Goal: Task Accomplishment & Management: Use online tool/utility

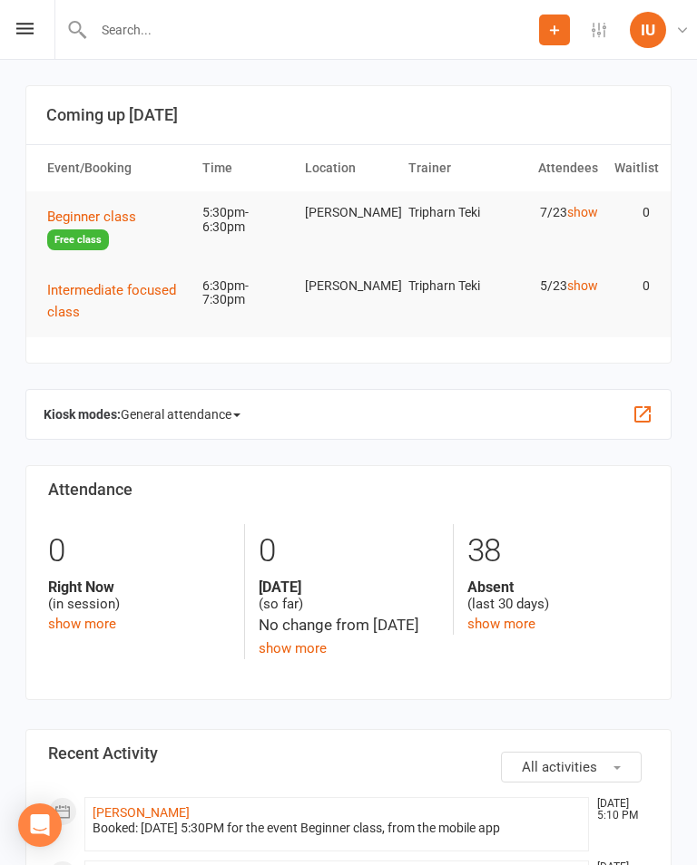
click at [110, 217] on span "Beginner class" at bounding box center [91, 217] width 89 height 16
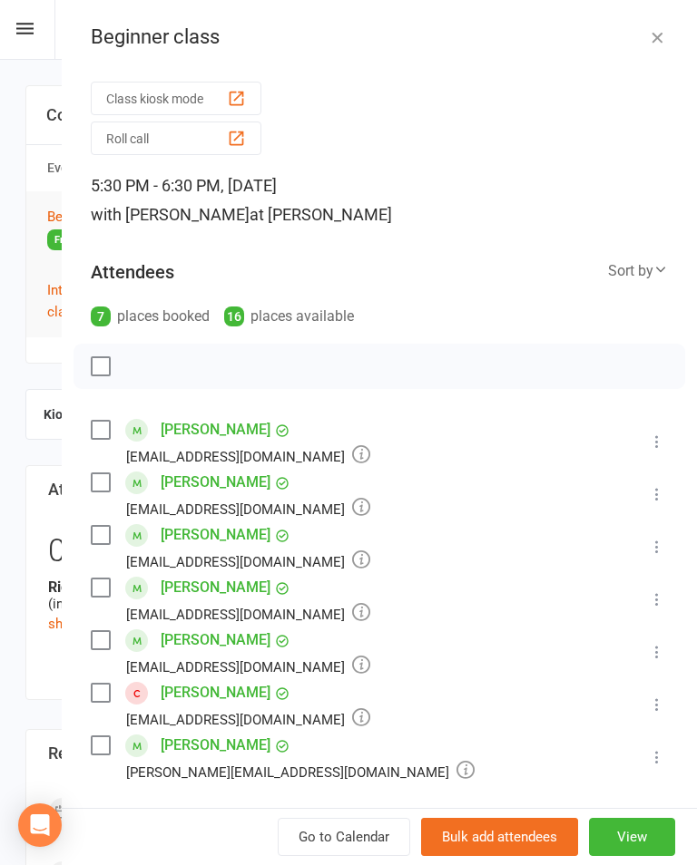
click at [174, 77] on div "Class kiosk mode Roll call" at bounding box center [379, 115] width 577 height 80
click at [182, 83] on button "Class kiosk mode" at bounding box center [176, 99] width 171 height 34
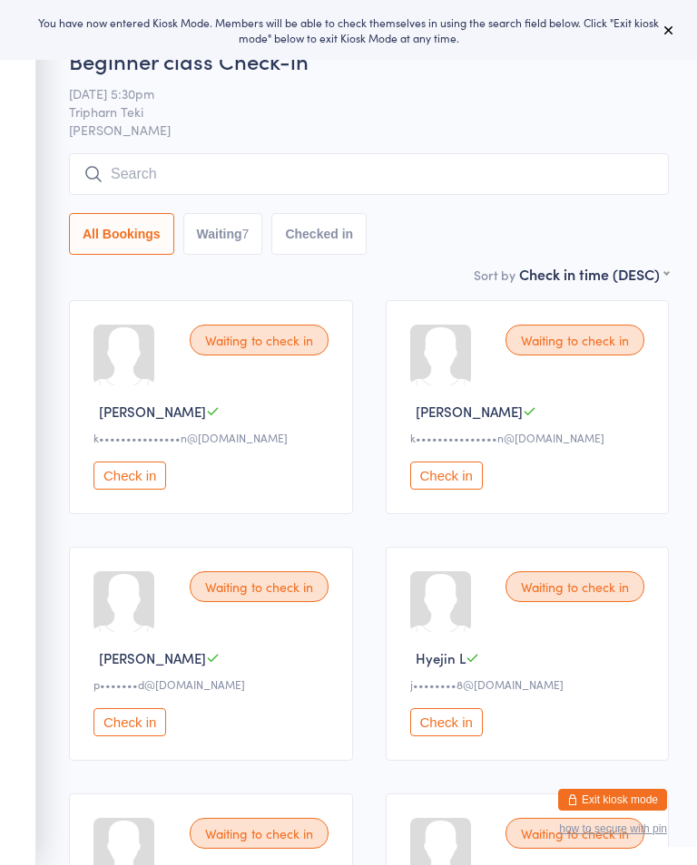
click at [596, 168] on input "search" at bounding box center [369, 174] width 600 height 42
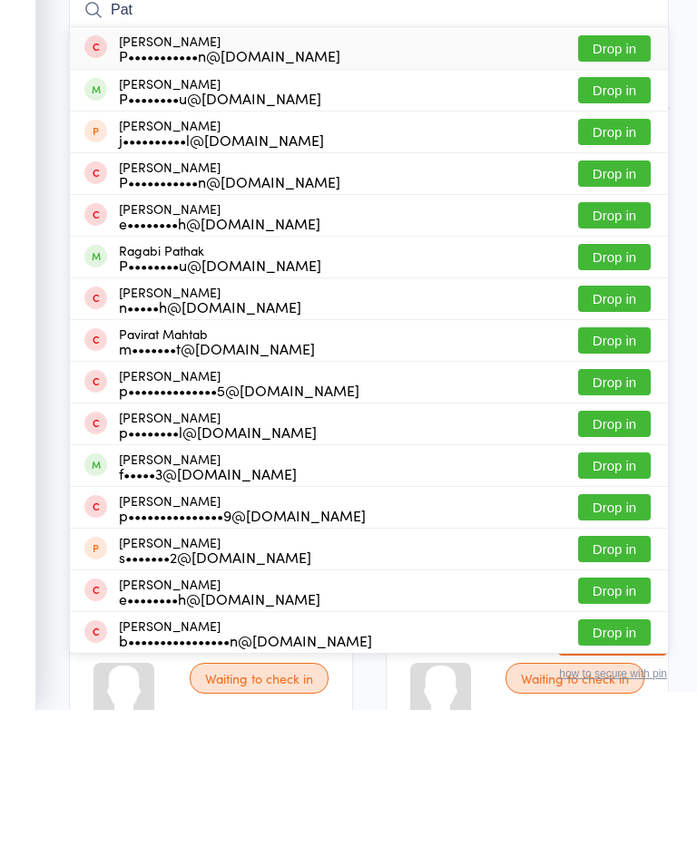
type input "Pat"
click at [613, 608] on button "Drop in" at bounding box center [614, 621] width 73 height 26
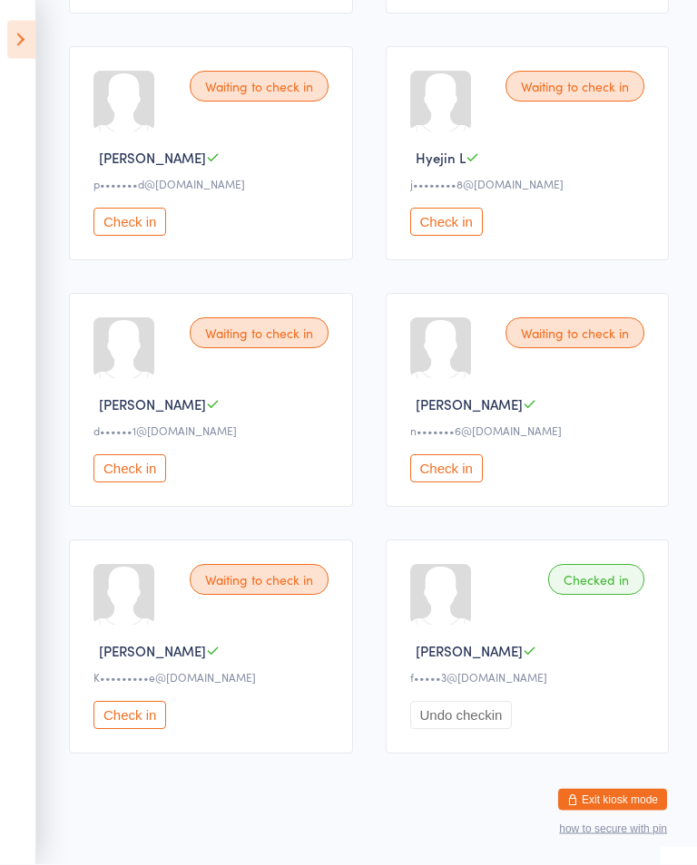
scroll to position [522, 0]
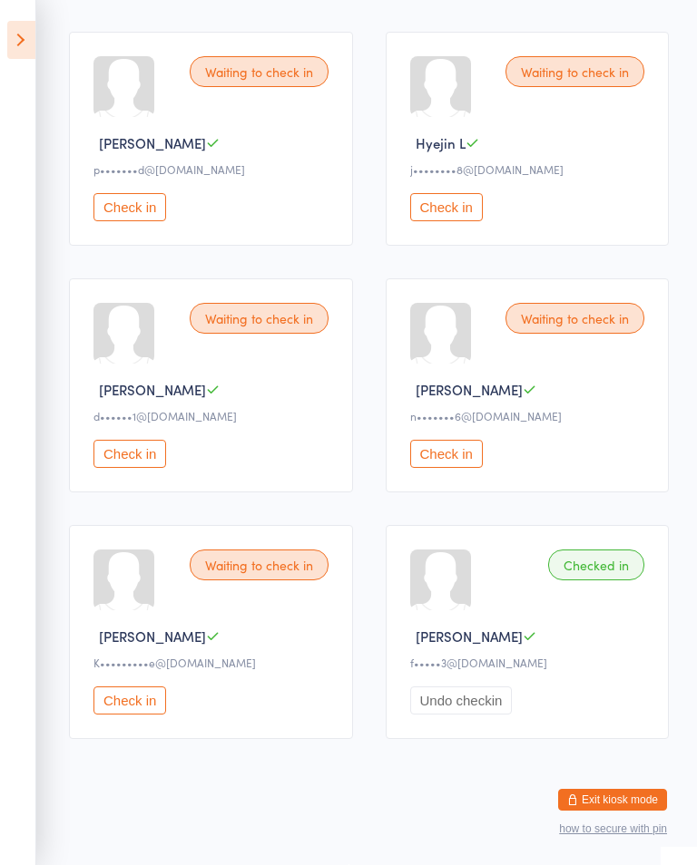
click at [151, 710] on button "Check in" at bounding box center [129, 701] width 73 height 28
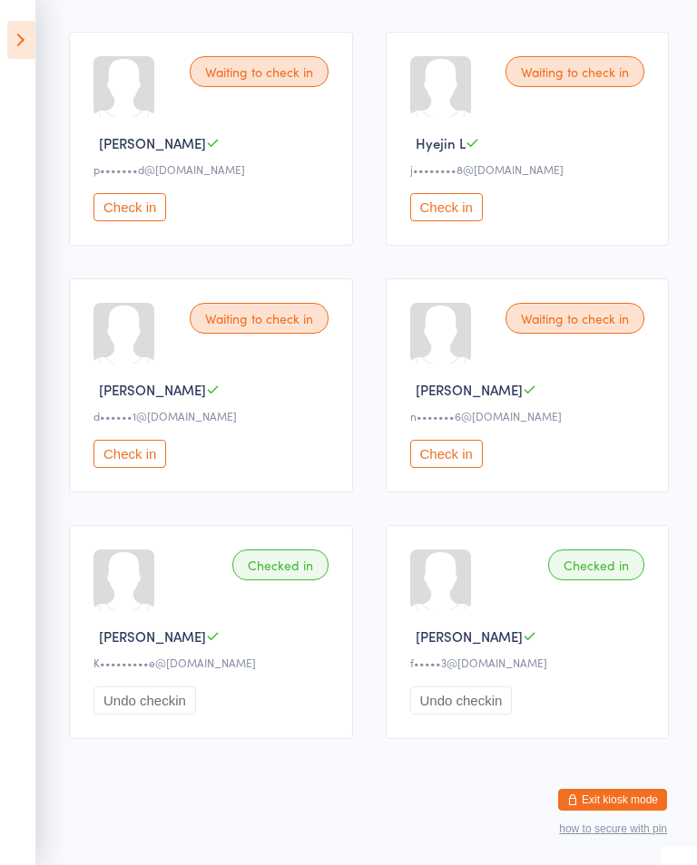
click at [25, 37] on icon at bounding box center [21, 40] width 28 height 38
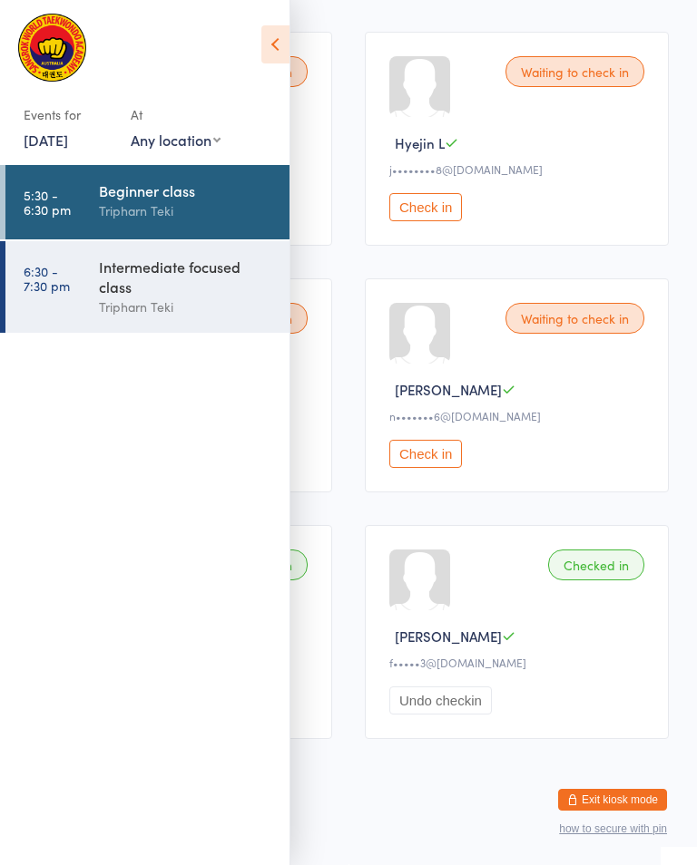
click at [200, 200] on div "Beginner class" at bounding box center [186, 191] width 175 height 20
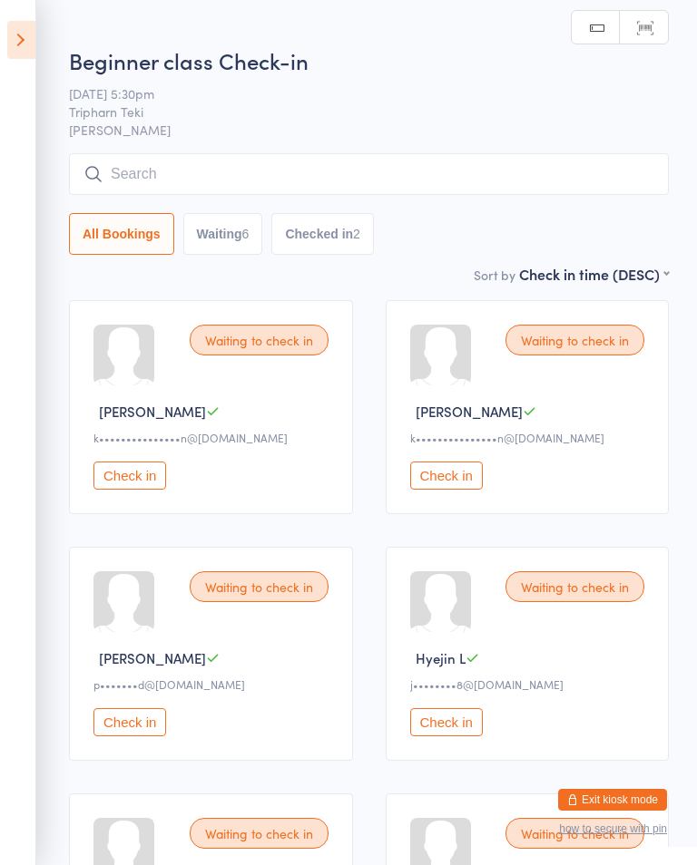
click at [347, 156] on input "search" at bounding box center [369, 174] width 600 height 42
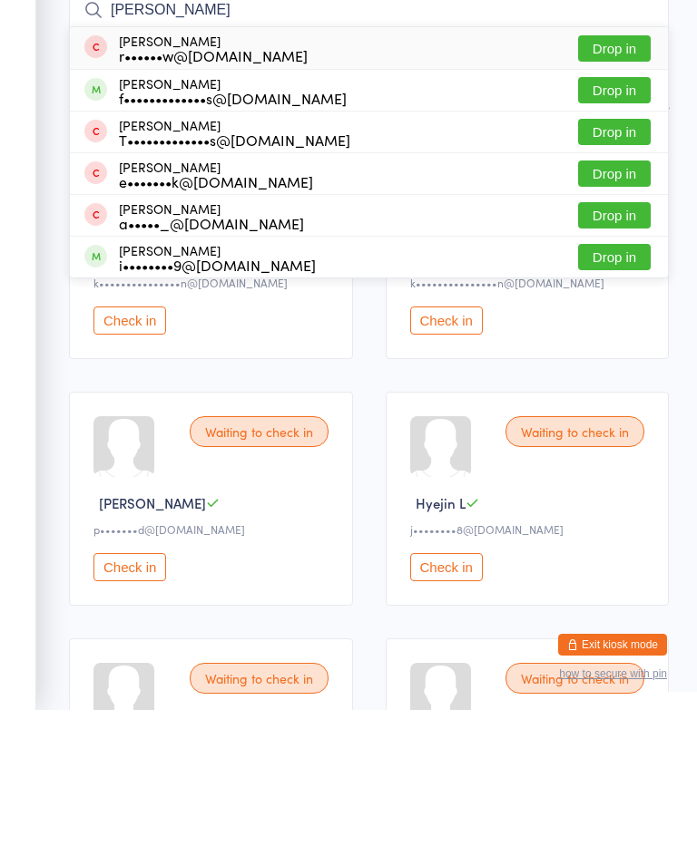
type input "Emily"
click at [622, 232] on button "Drop in" at bounding box center [614, 245] width 73 height 26
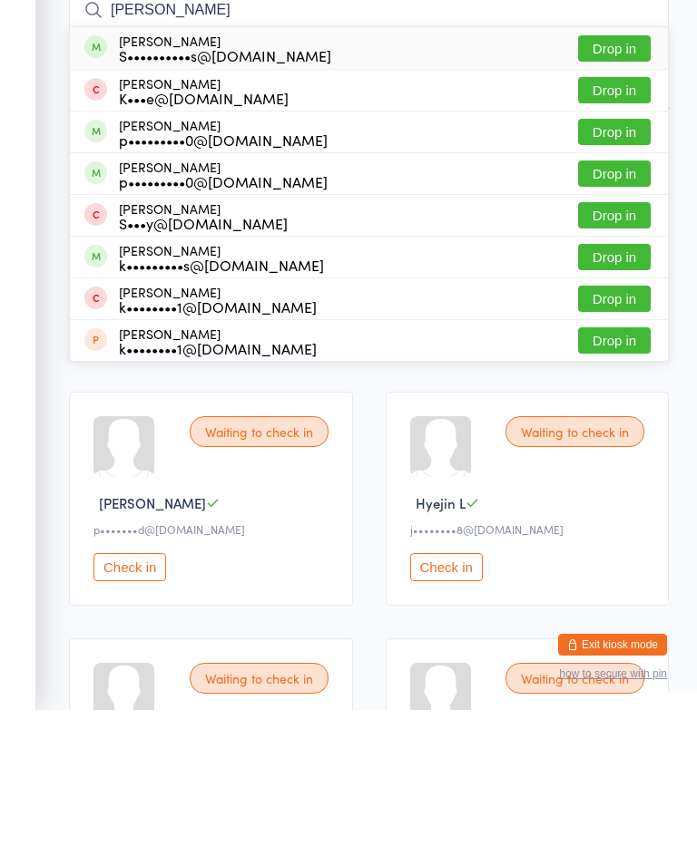
type input "kate"
click at [605, 190] on button "Drop in" at bounding box center [614, 203] width 73 height 26
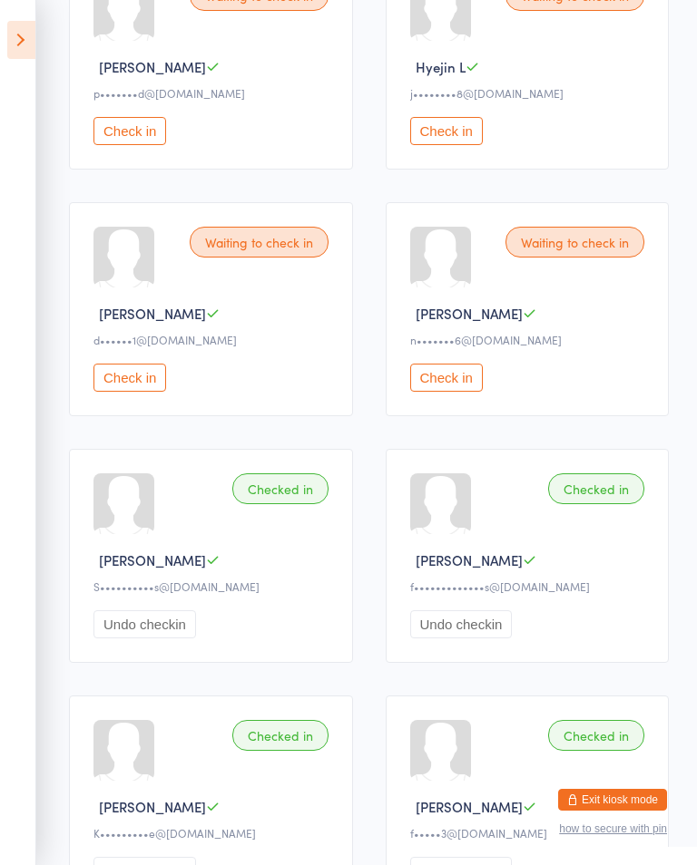
scroll to position [604, 0]
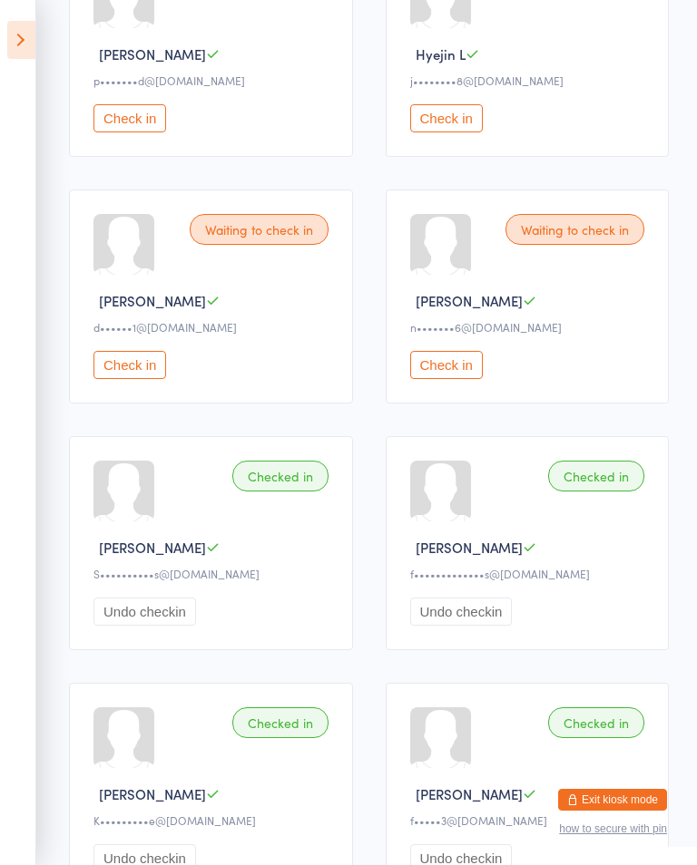
click at [106, 379] on button "Check in" at bounding box center [129, 365] width 73 height 28
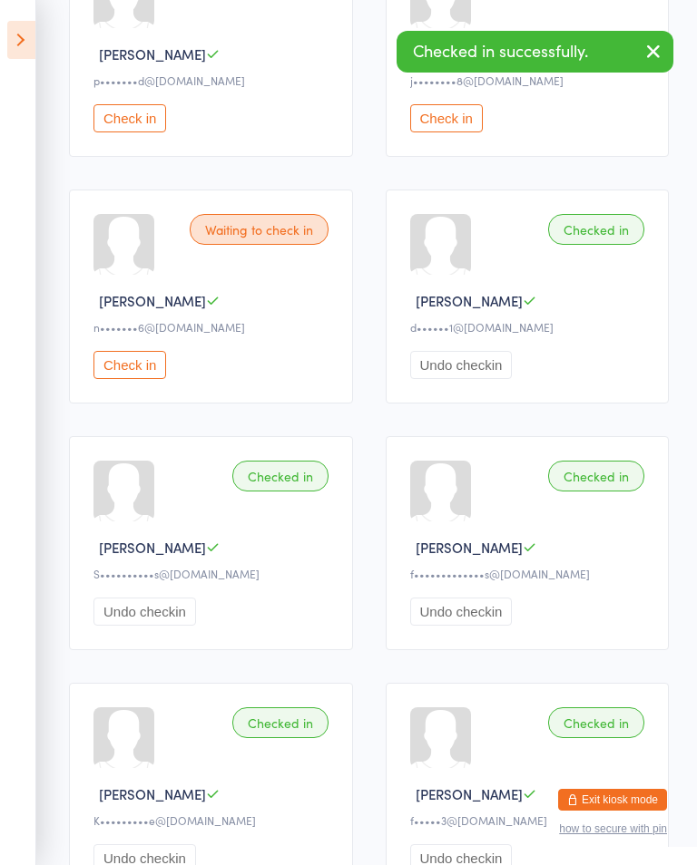
click at [9, 31] on icon at bounding box center [21, 40] width 28 height 38
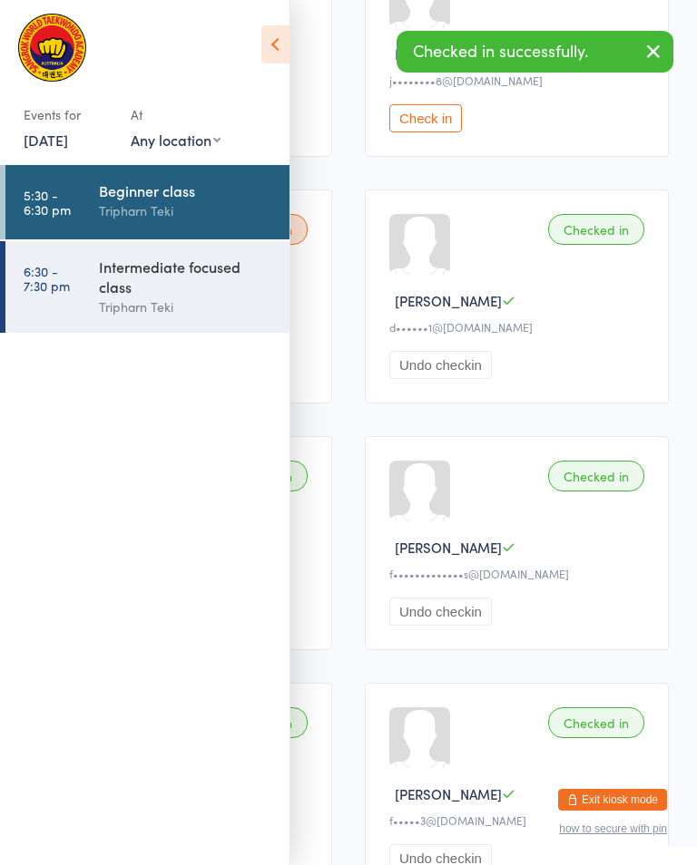
click at [102, 293] on div "Intermediate focused class" at bounding box center [186, 277] width 175 height 40
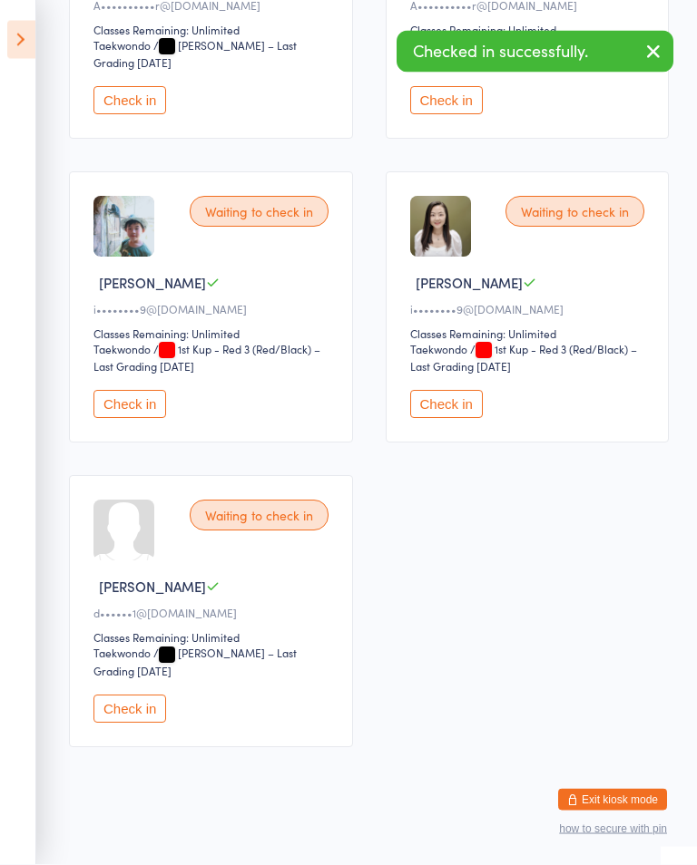
scroll to position [467, 0]
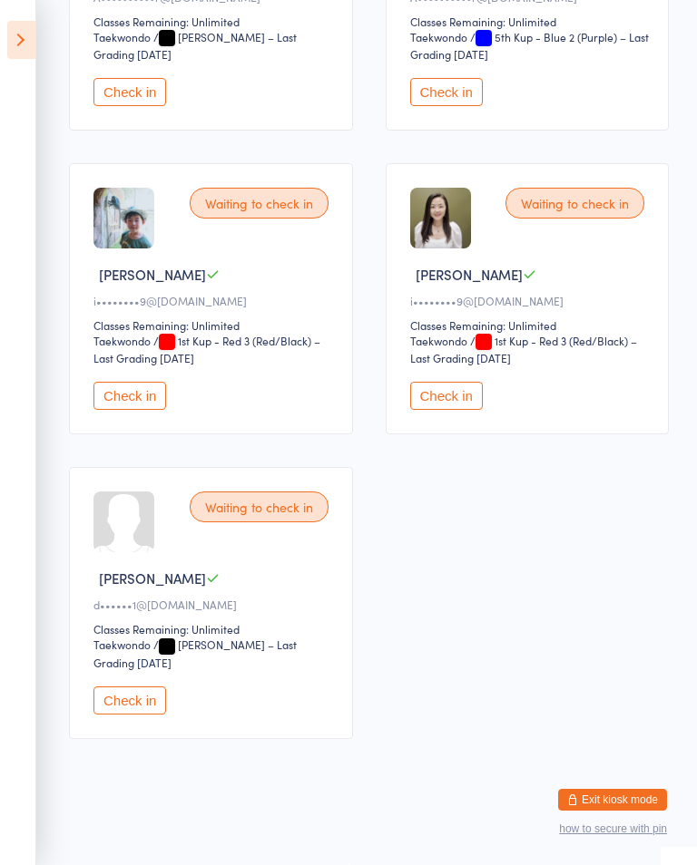
click at [126, 694] on div "Waiting to check in Daniel P d••••••1@hotmail.com Classes Remaining: Unlimited …" at bounding box center [211, 602] width 284 height 271
click at [120, 689] on div "Waiting to check in Daniel P d••••••1@hotmail.com Classes Remaining: Unlimited …" at bounding box center [211, 602] width 284 height 271
click at [114, 705] on button "Check in" at bounding box center [129, 701] width 73 height 28
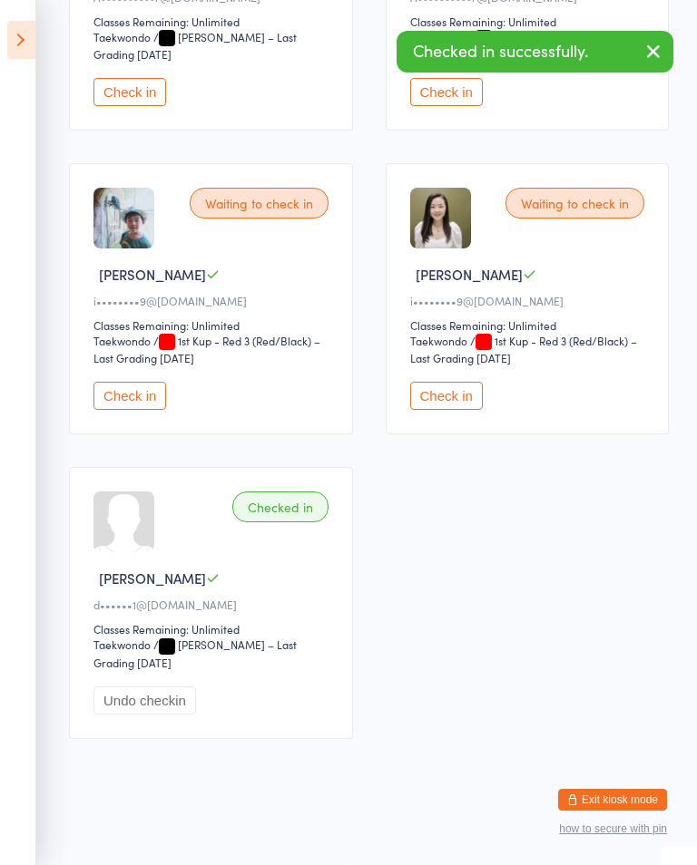
click at [24, 47] on icon at bounding box center [21, 40] width 28 height 38
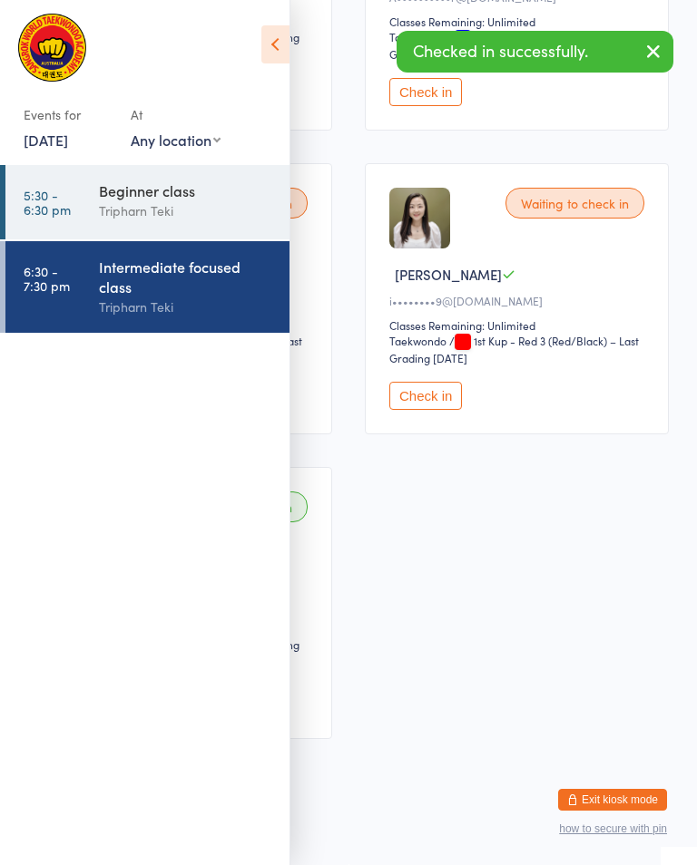
click at [91, 195] on link "5:30 - 6:30 pm Beginner class Tripharn Teki" at bounding box center [147, 202] width 284 height 74
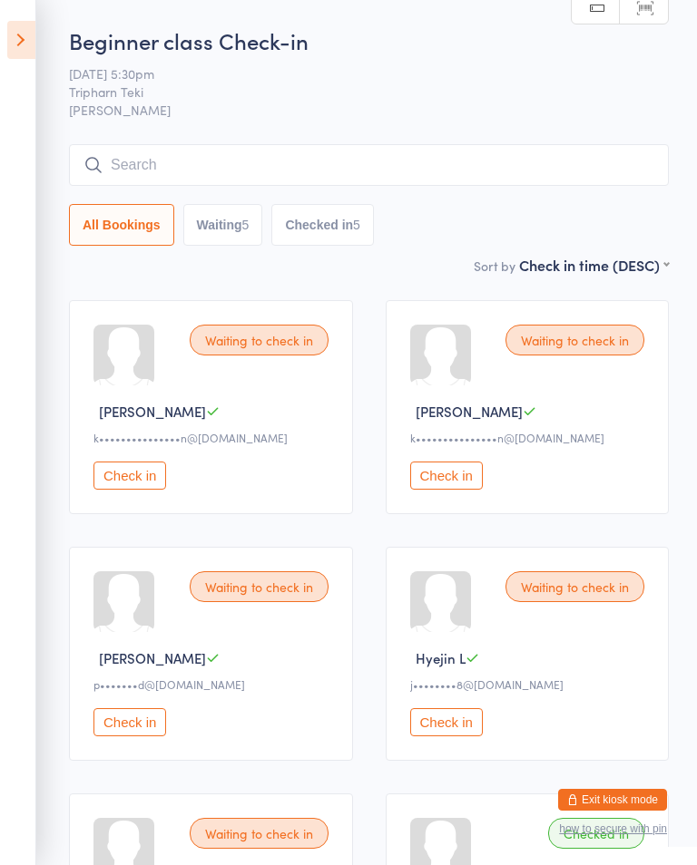
click at [191, 151] on input "search" at bounding box center [369, 165] width 600 height 42
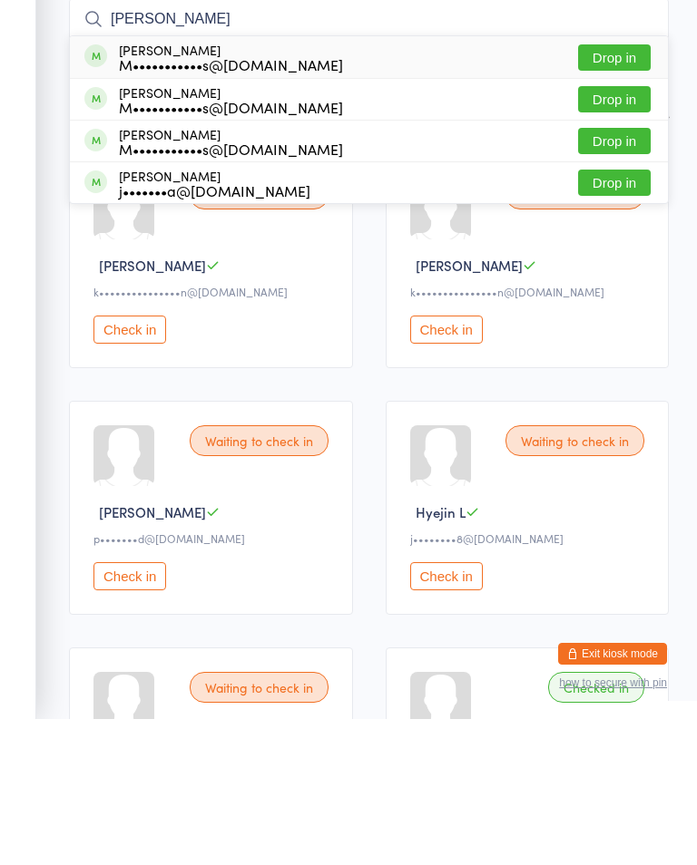
type input "Potts ts"
click at [612, 190] on button "Drop in" at bounding box center [614, 203] width 73 height 26
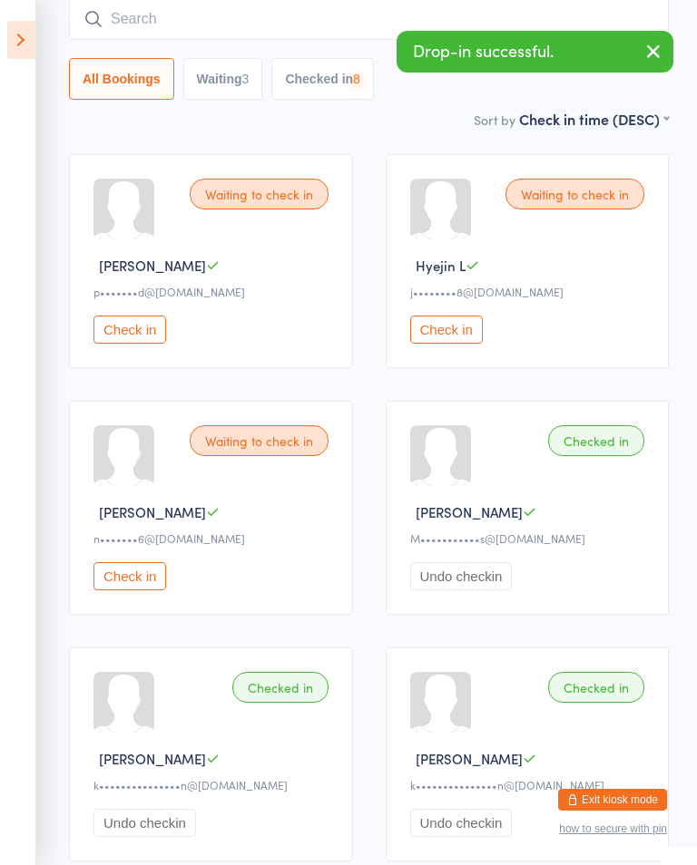
click at [369, 14] on input "search" at bounding box center [369, 19] width 600 height 42
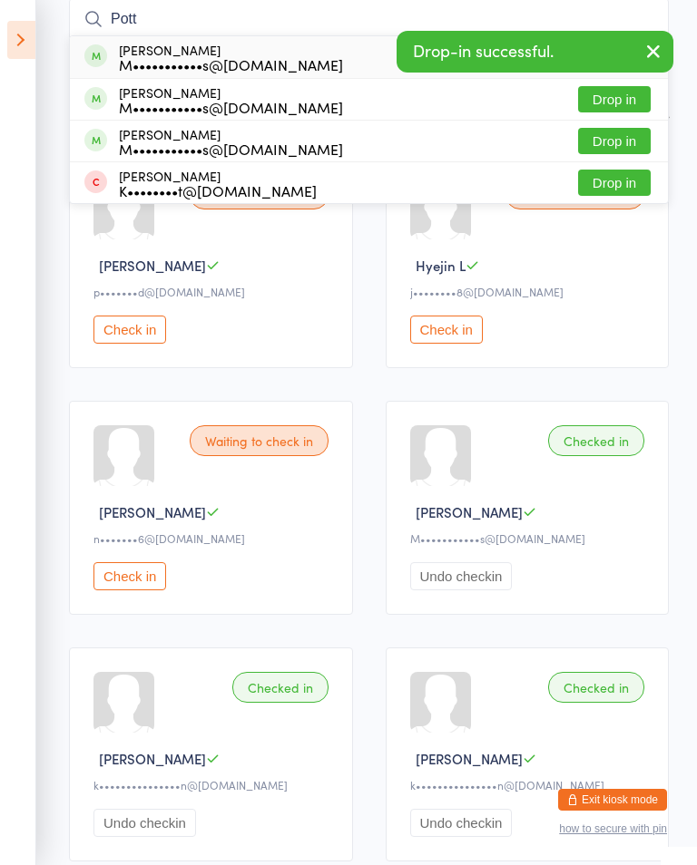
type input "Pott"
click at [606, 98] on button "Drop in" at bounding box center [614, 99] width 73 height 26
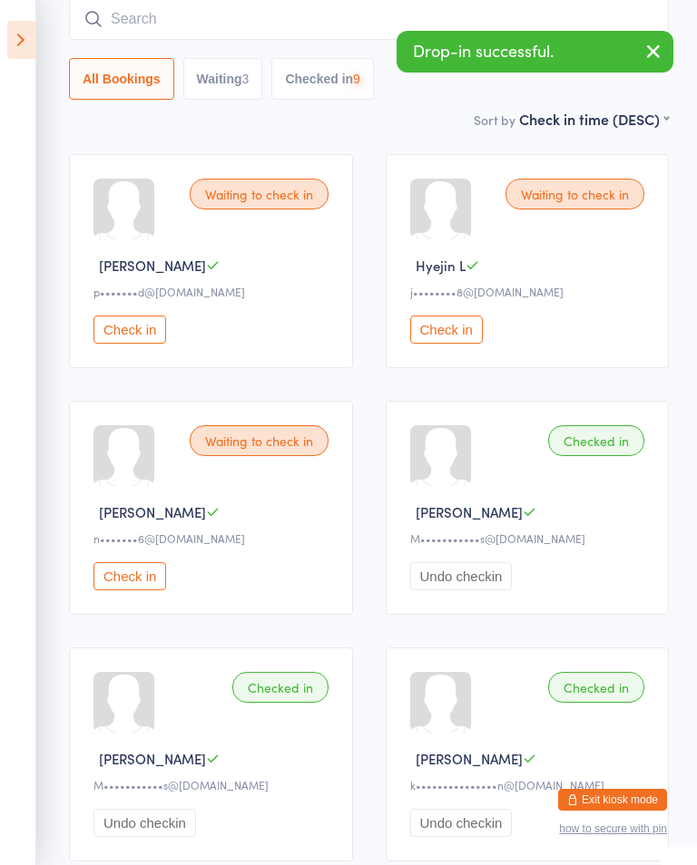
click at [203, 18] on input "search" at bounding box center [369, 19] width 600 height 42
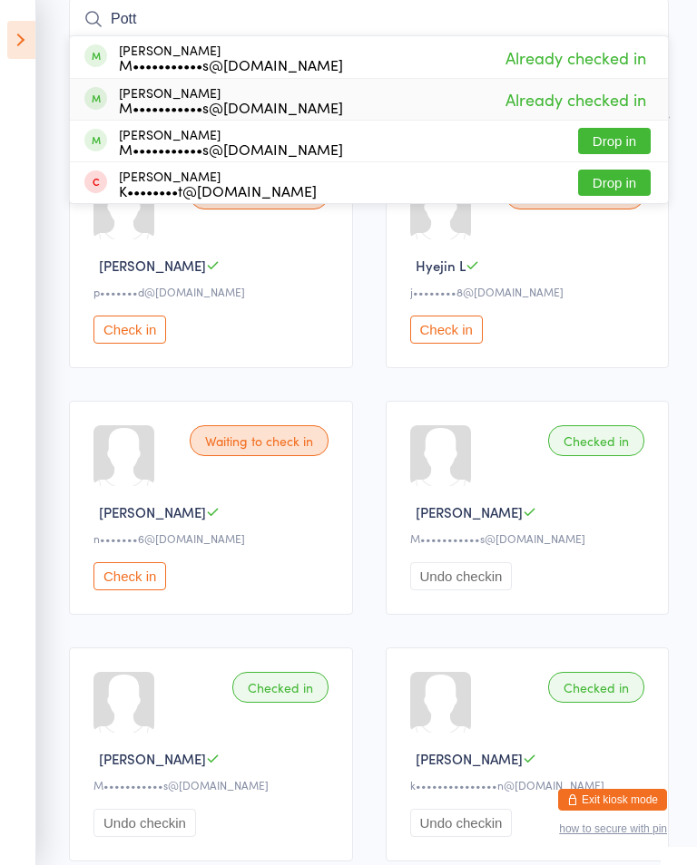
type input "Pott"
click at [614, 118] on div "George Potts M•••••••••••s@gmail.com Already checked in" at bounding box center [369, 99] width 598 height 41
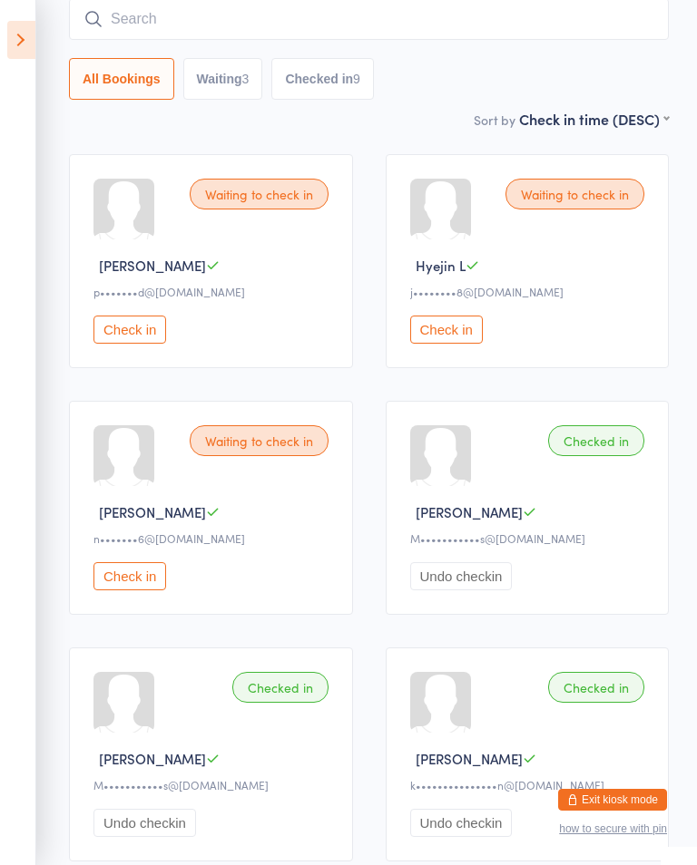
click at [303, 30] on input "search" at bounding box center [369, 19] width 600 height 42
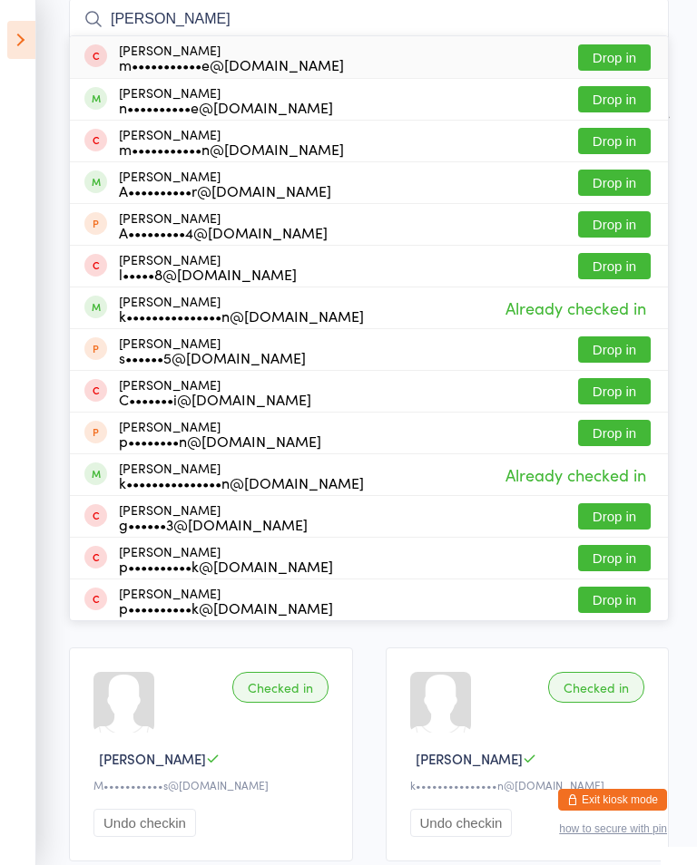
type input "Charlie"
click at [608, 99] on button "Drop in" at bounding box center [614, 99] width 73 height 26
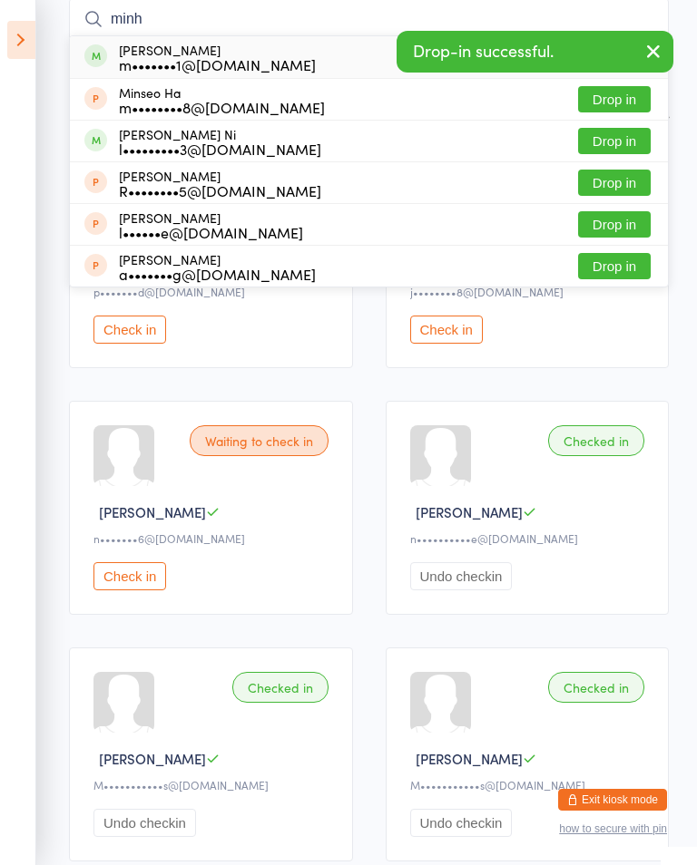
type input "minh"
click at [625, 95] on button "Drop in" at bounding box center [614, 99] width 73 height 26
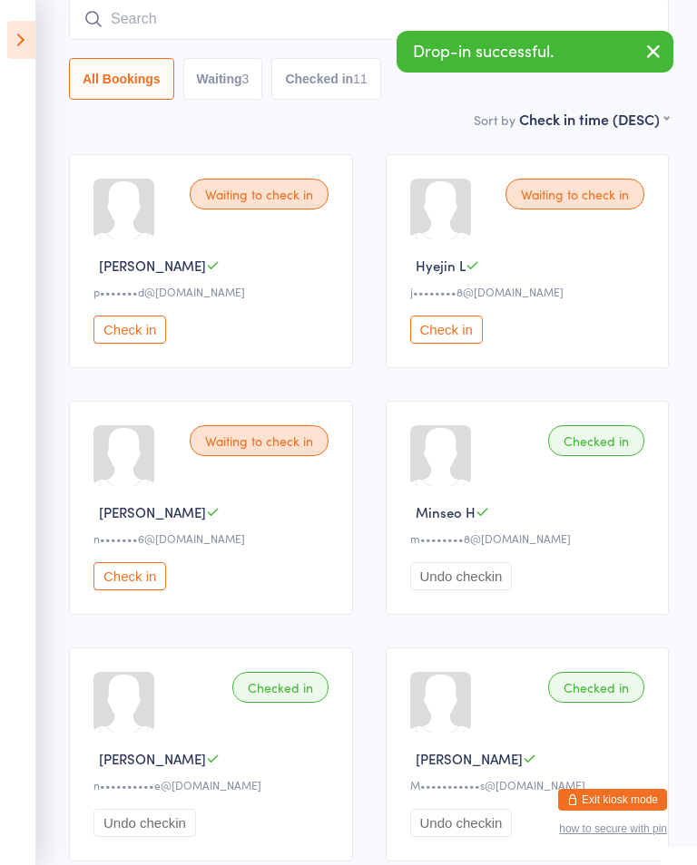
click at [354, 22] on input "search" at bounding box center [369, 19] width 600 height 42
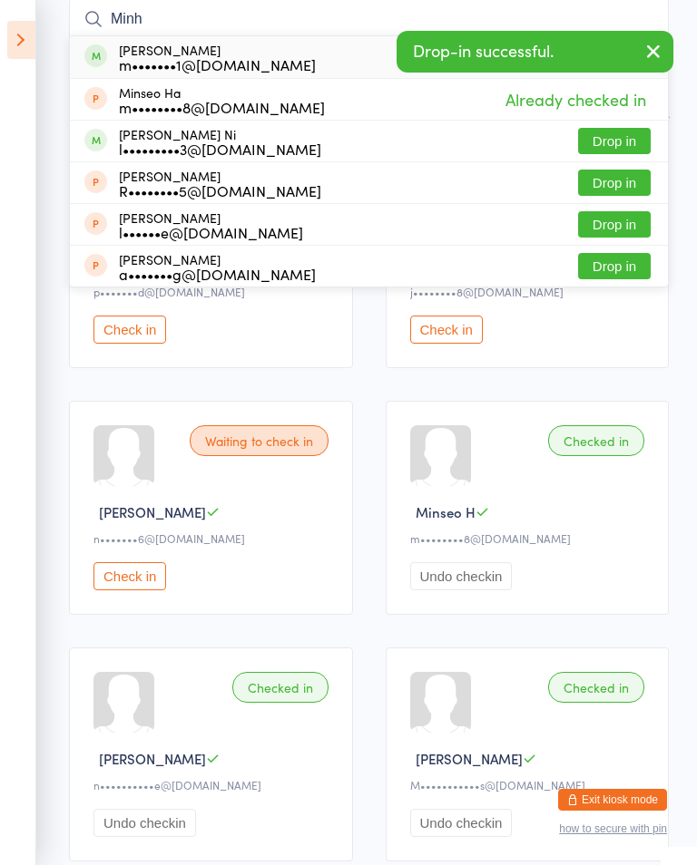
click at [643, 39] on button "button" at bounding box center [653, 53] width 40 height 42
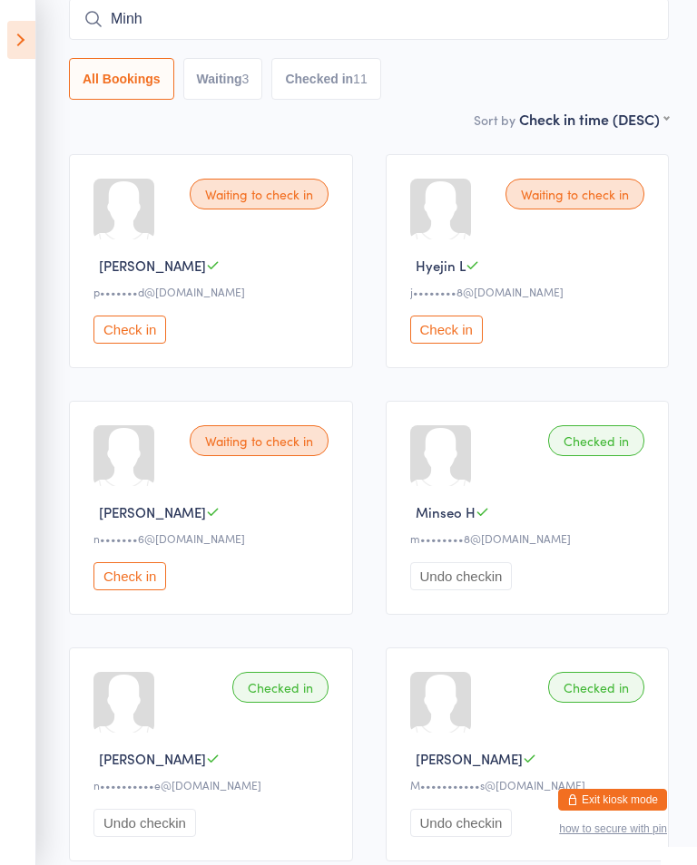
click at [564, 15] on input "Minh" at bounding box center [369, 19] width 600 height 42
type input "Minh"
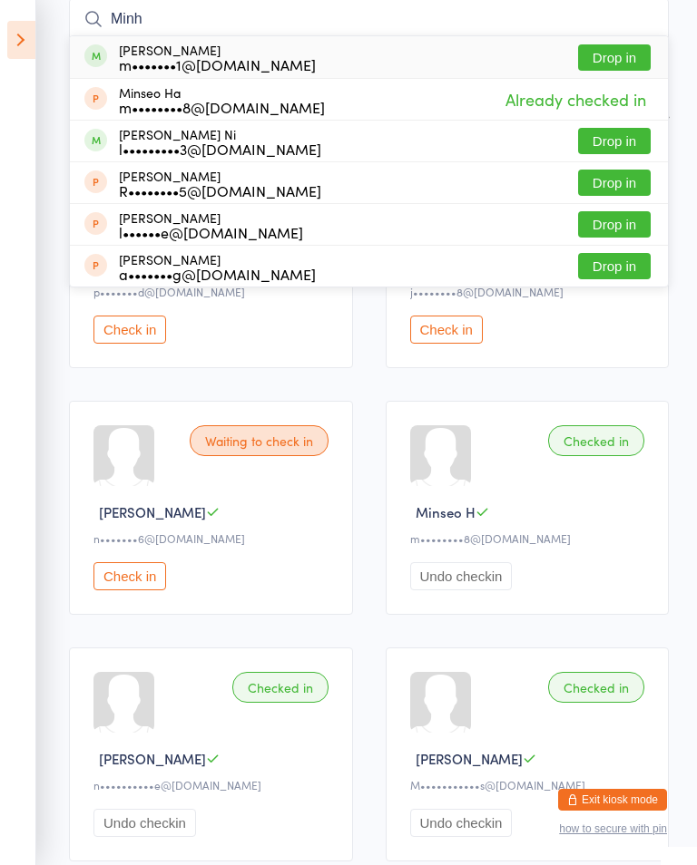
click at [629, 36] on input "Minh" at bounding box center [369, 19] width 600 height 42
click at [617, 48] on button "Drop in" at bounding box center [614, 57] width 73 height 26
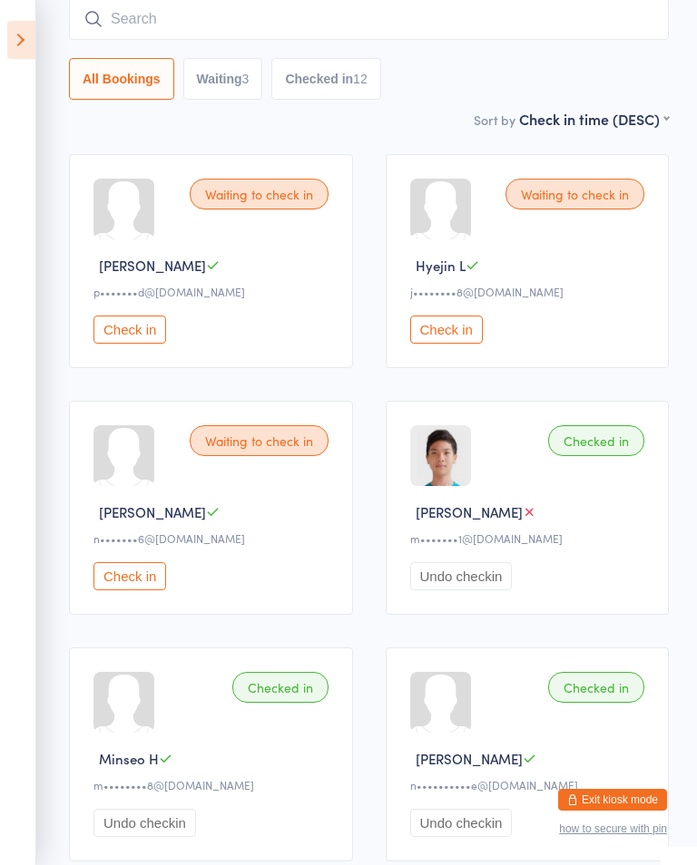
click at [22, 40] on icon at bounding box center [21, 40] width 28 height 38
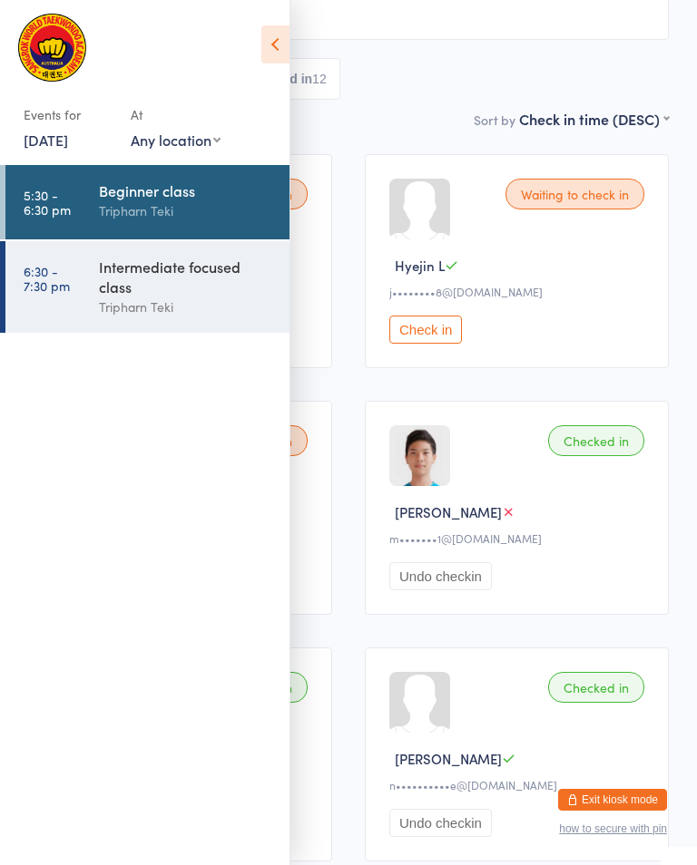
click at [244, 305] on div "Tripharn Teki" at bounding box center [186, 307] width 175 height 21
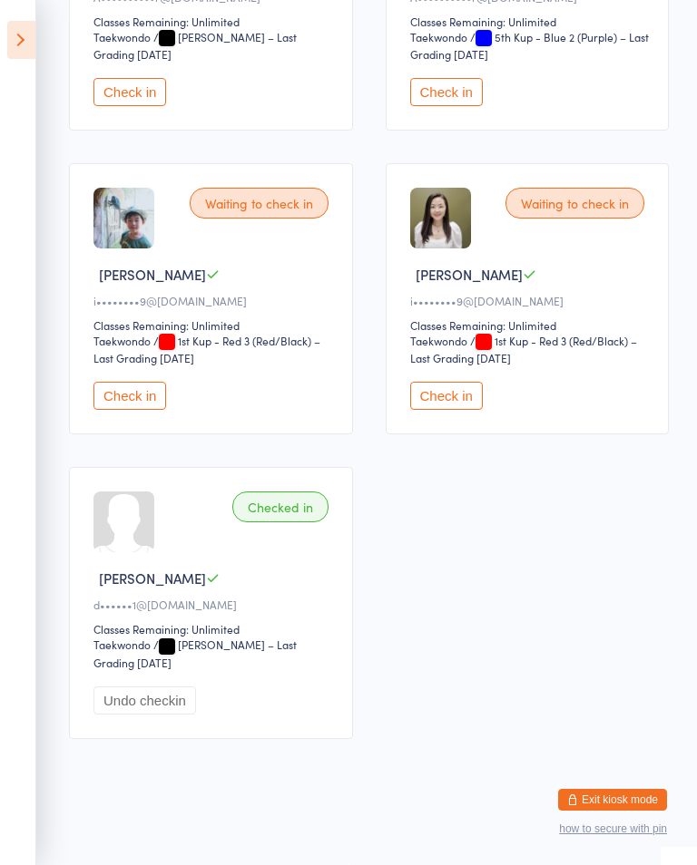
scroll to position [467, 0]
click at [137, 402] on button "Check in" at bounding box center [129, 396] width 73 height 28
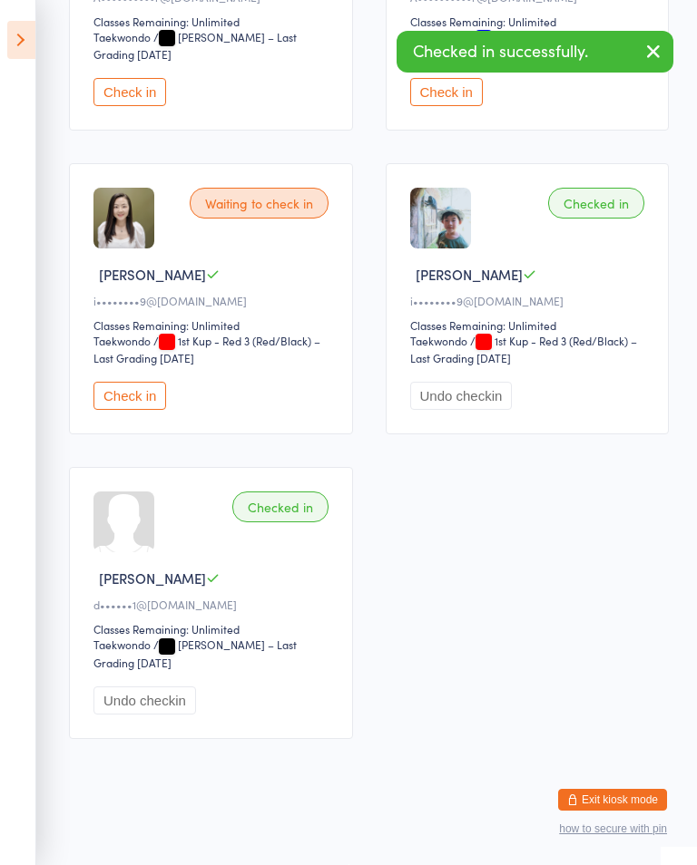
click at [152, 405] on button "Check in" at bounding box center [129, 396] width 73 height 28
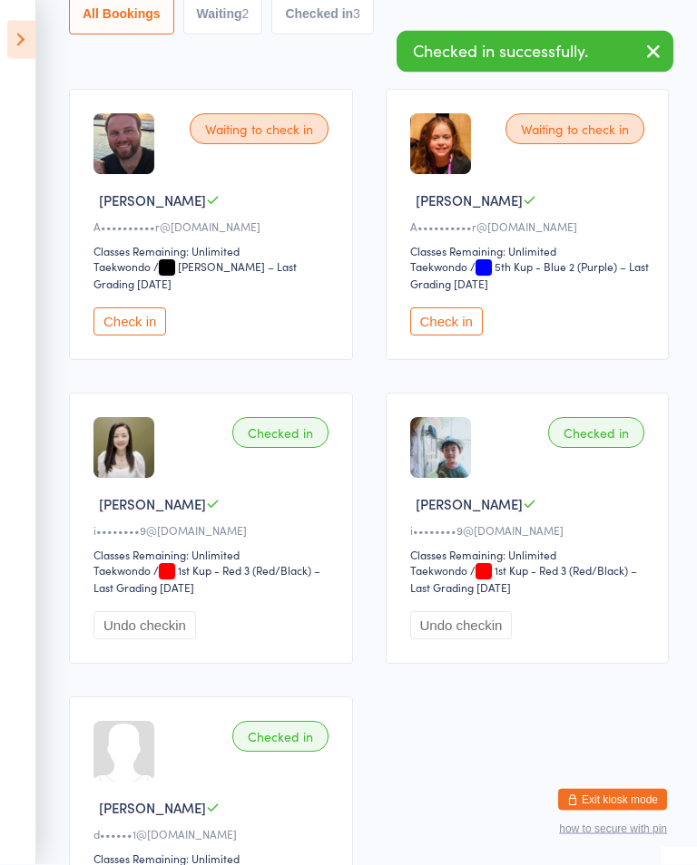
scroll to position [228, 0]
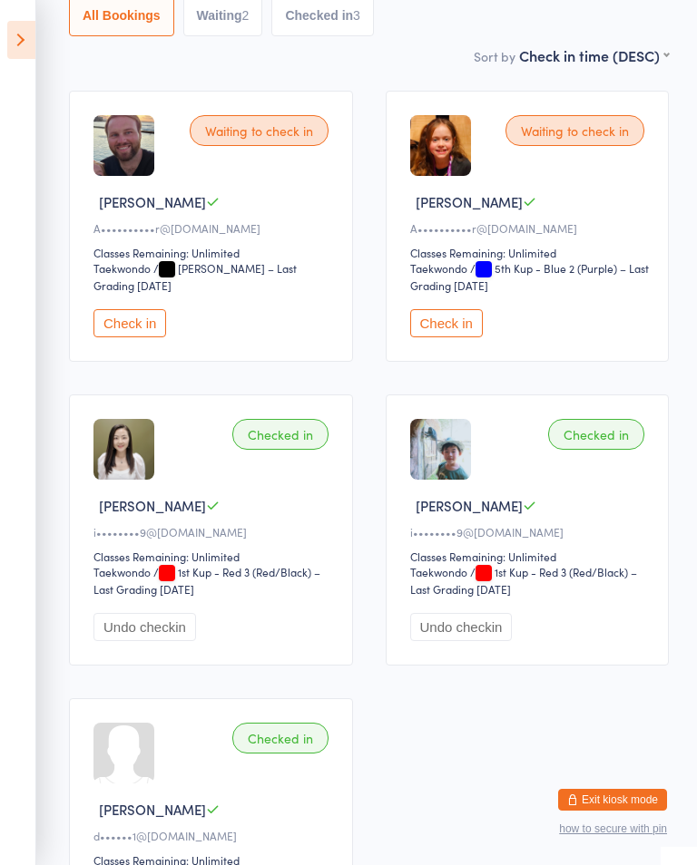
click at [144, 336] on button "Check in" at bounding box center [129, 323] width 73 height 28
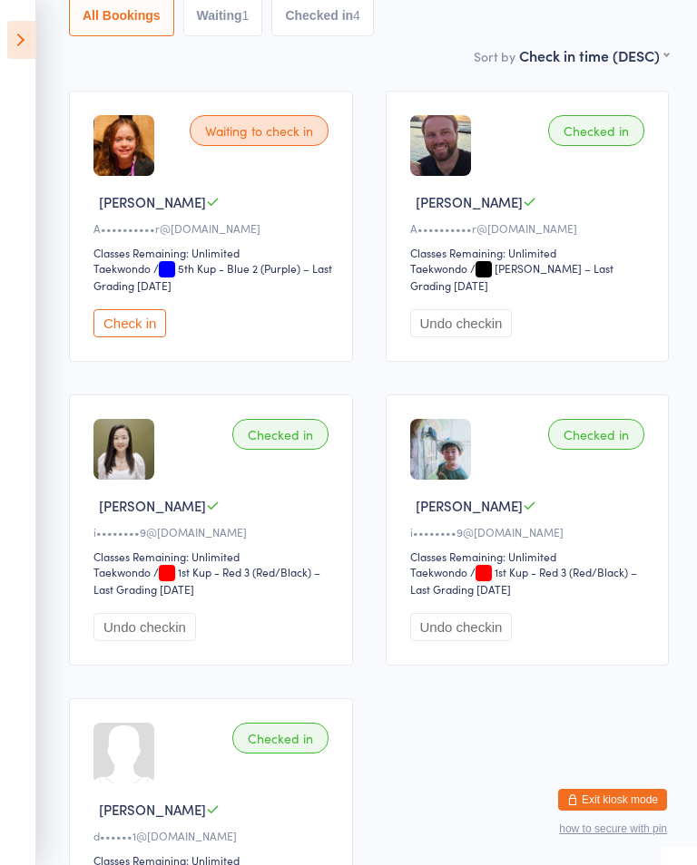
scroll to position [0, 0]
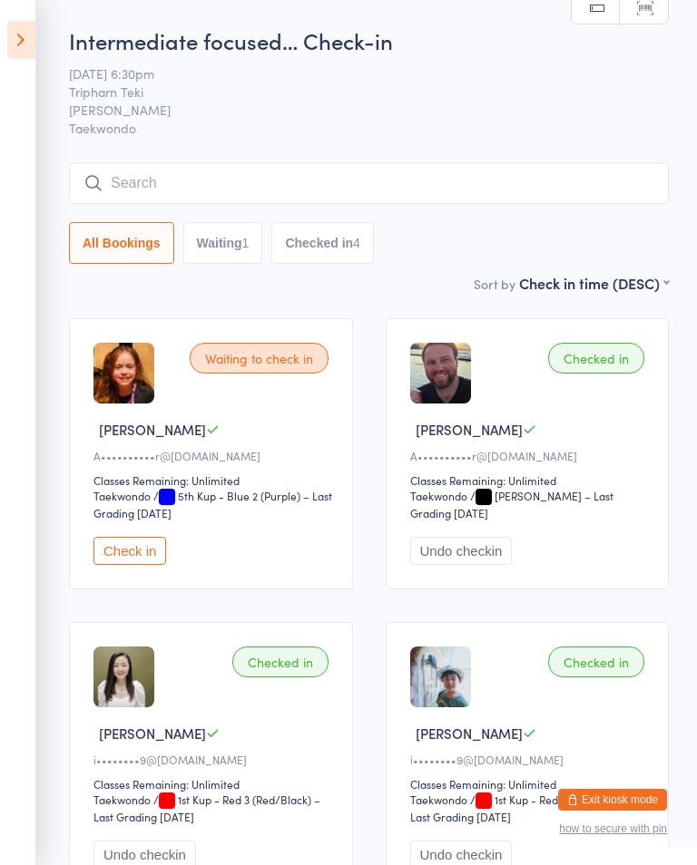
click at [273, 178] on input "search" at bounding box center [369, 183] width 600 height 42
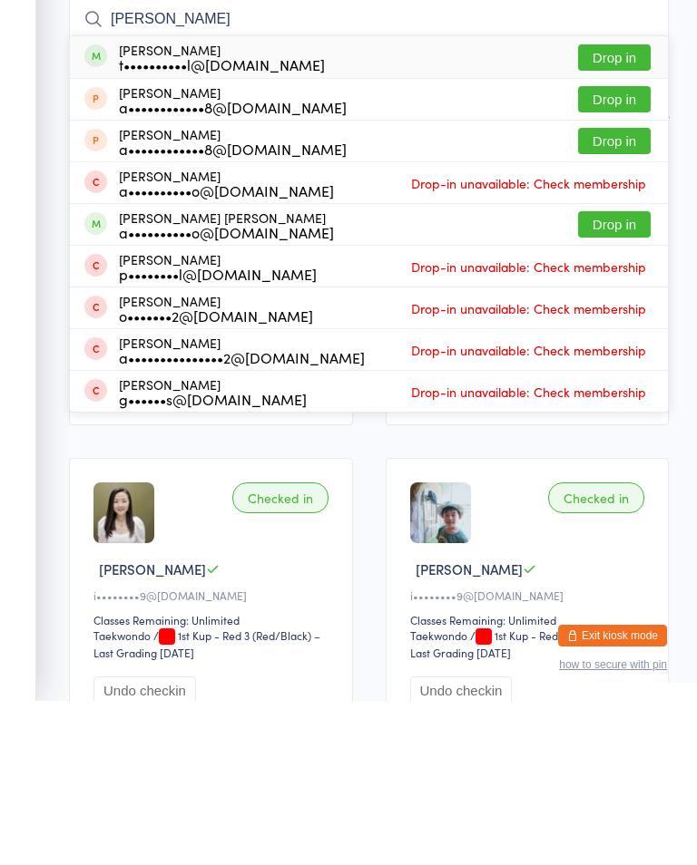
type input "Gill"
click at [622, 209] on button "Drop in" at bounding box center [614, 222] width 73 height 26
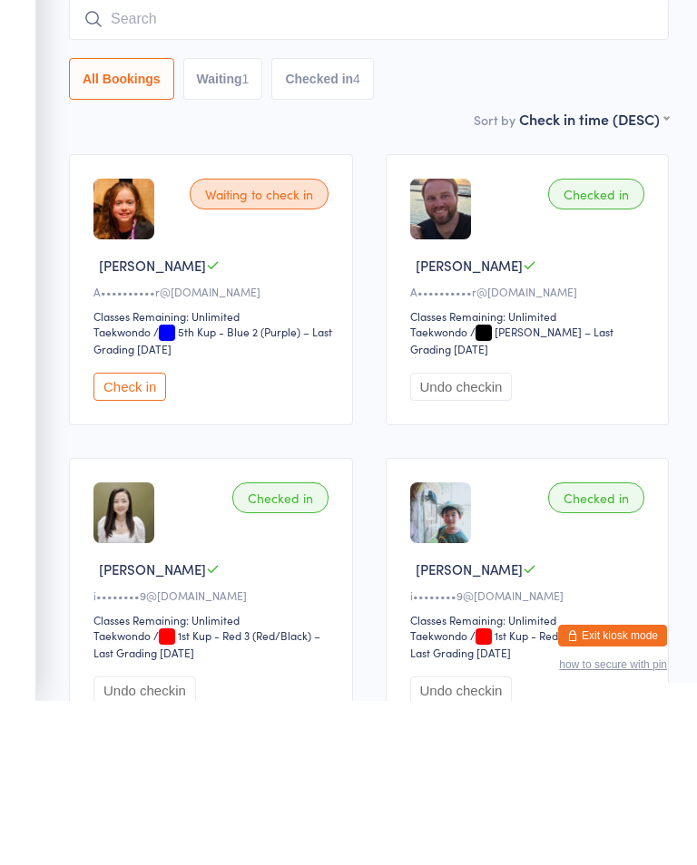
scroll to position [164, 0]
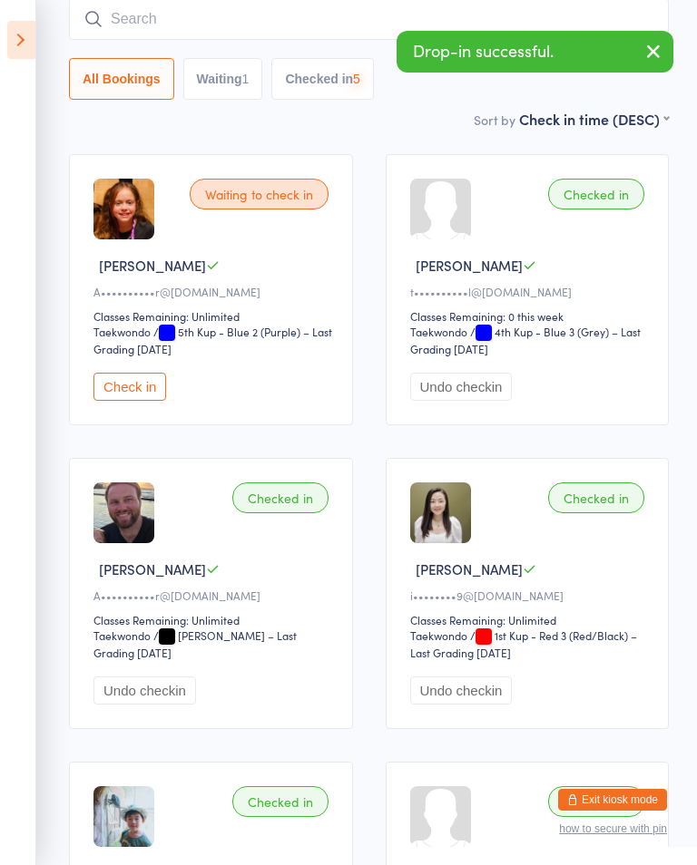
click at [240, 25] on input "search" at bounding box center [369, 19] width 600 height 42
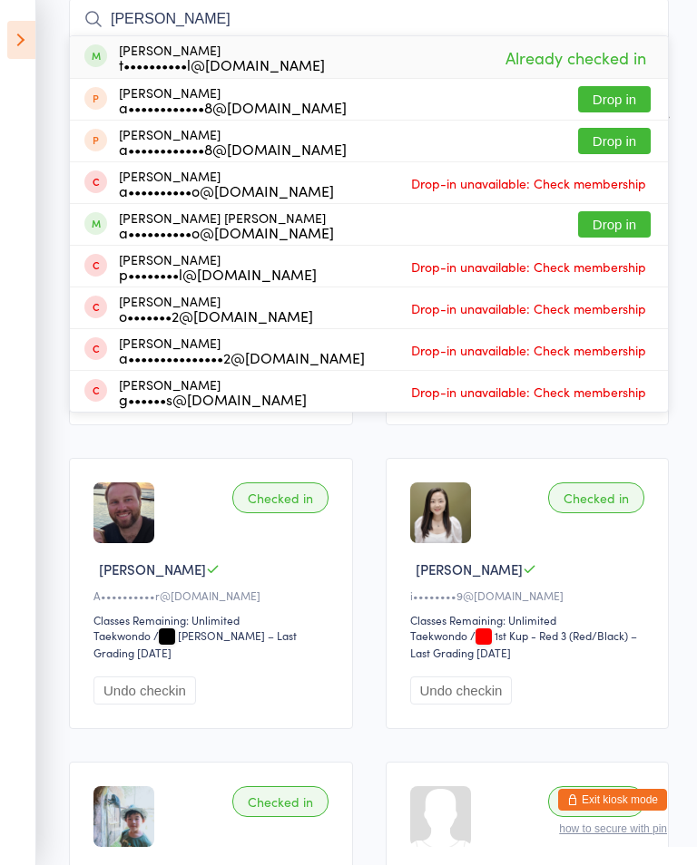
type input "Gill"
click at [624, 214] on button "Drop in" at bounding box center [614, 224] width 73 height 26
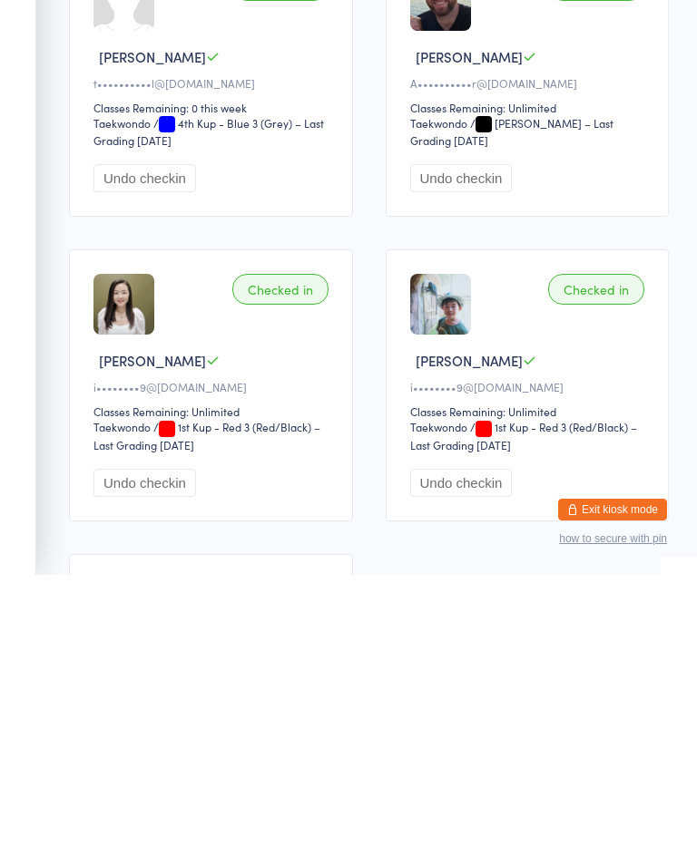
scroll to position [0, 0]
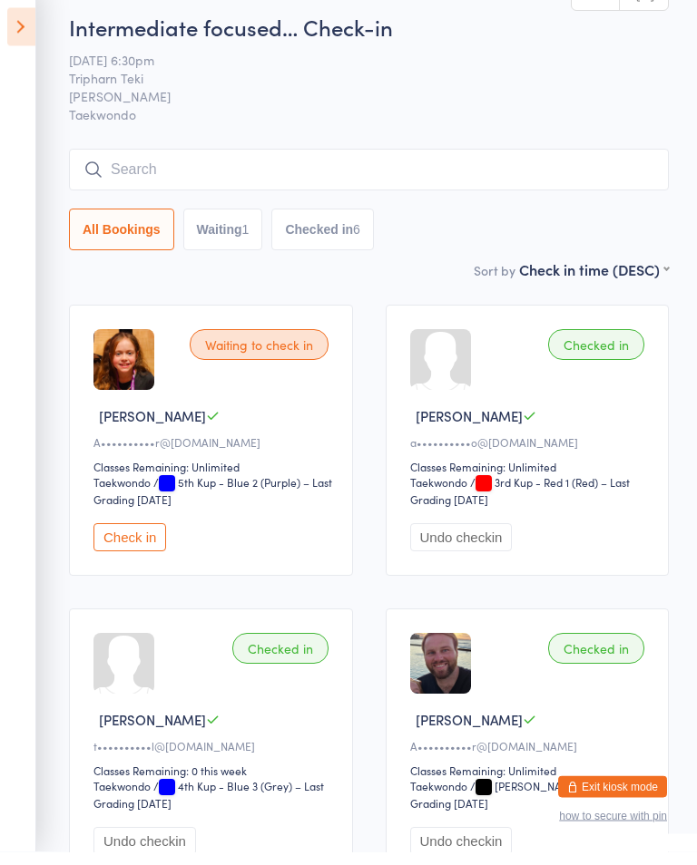
click at [30, 22] on icon at bounding box center [21, 40] width 28 height 38
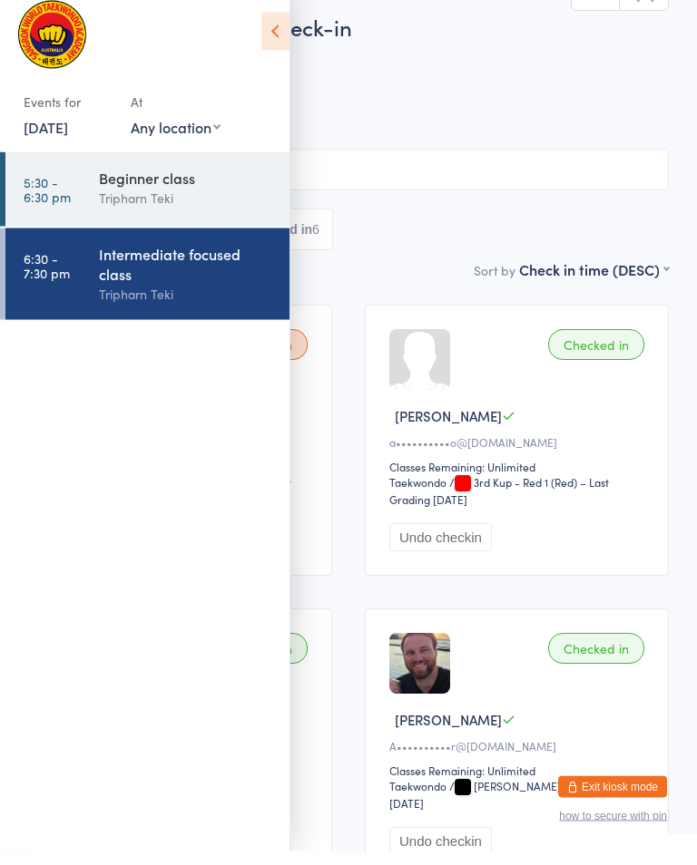
scroll to position [14, 0]
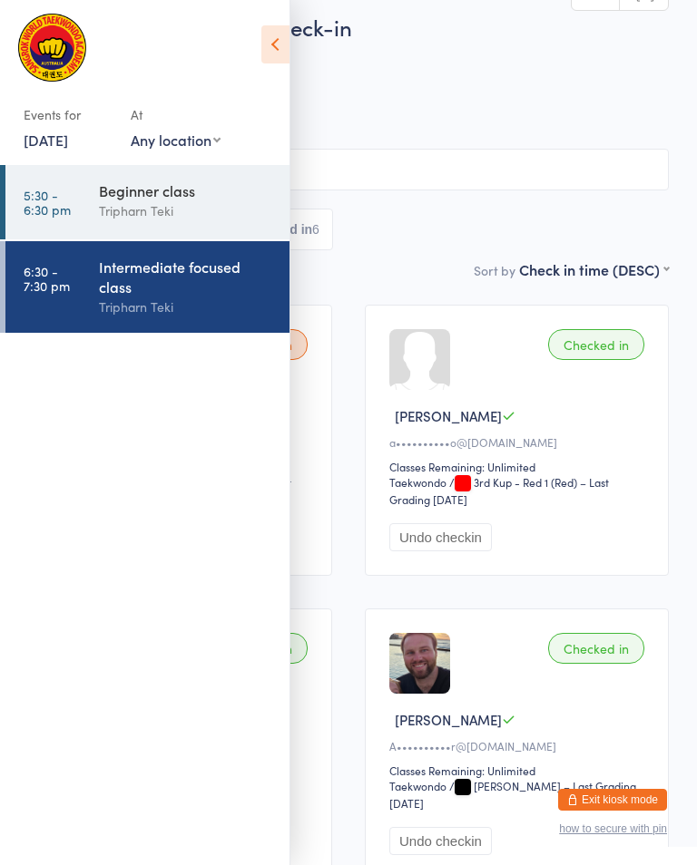
click at [167, 198] on div "Beginner class" at bounding box center [186, 191] width 175 height 20
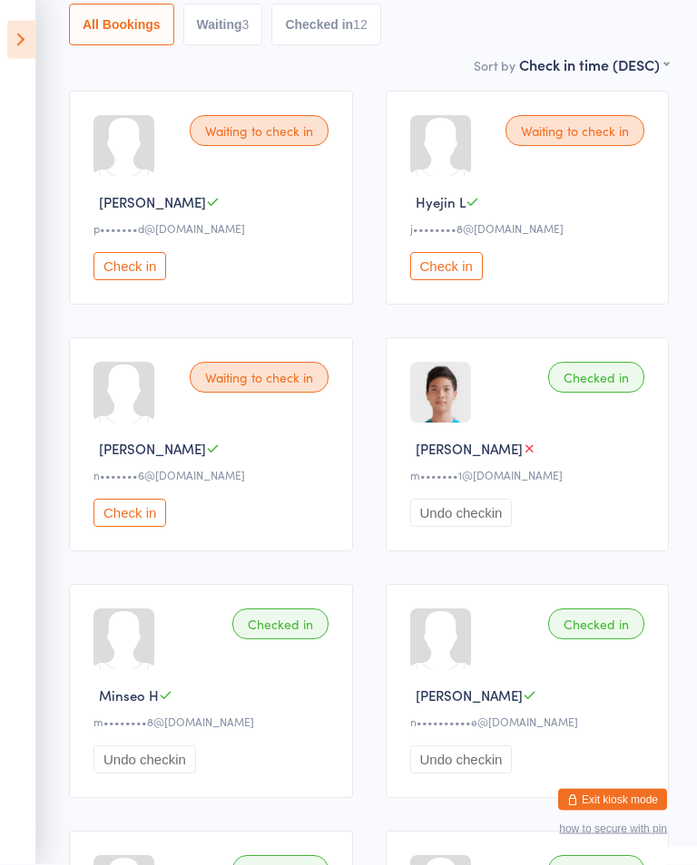
scroll to position [212, 0]
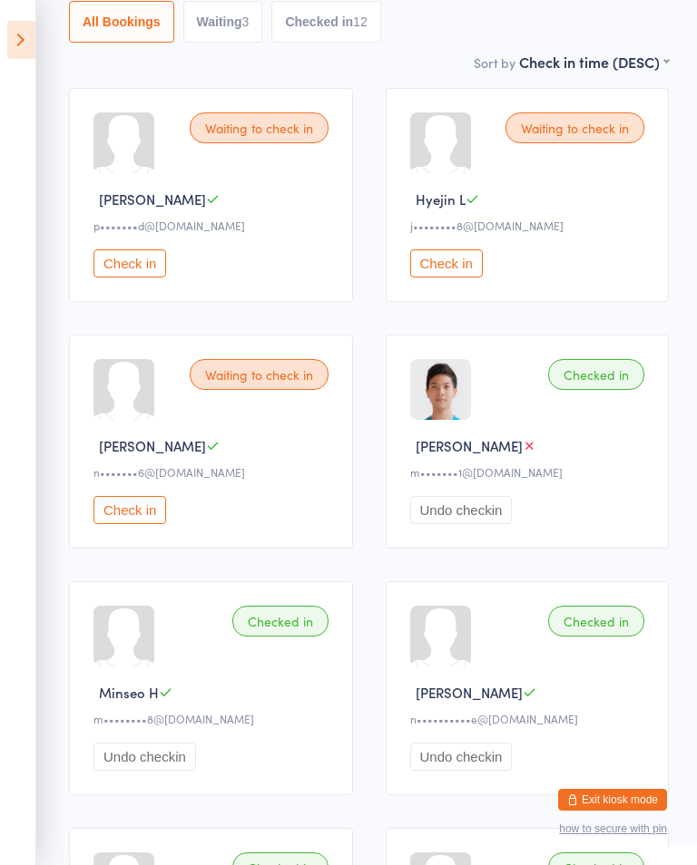
click at [432, 277] on button "Check in" at bounding box center [446, 263] width 73 height 28
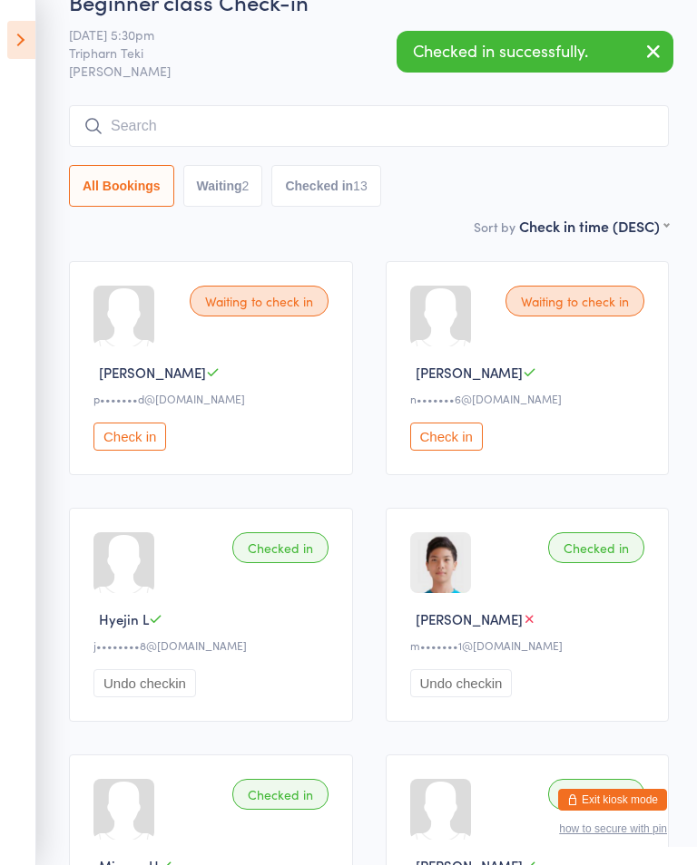
scroll to position [41, 0]
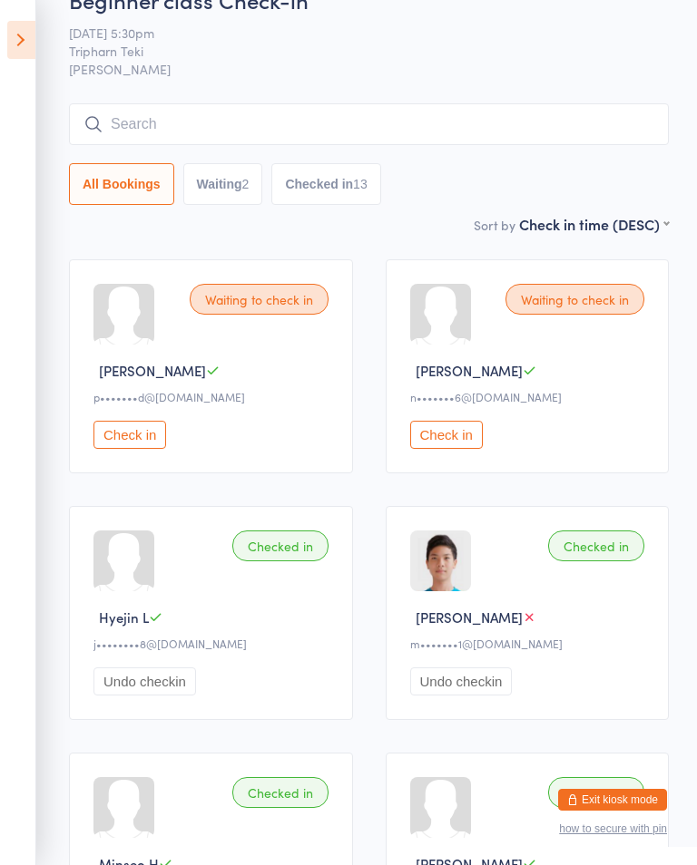
click at [371, 110] on input "search" at bounding box center [369, 124] width 600 height 42
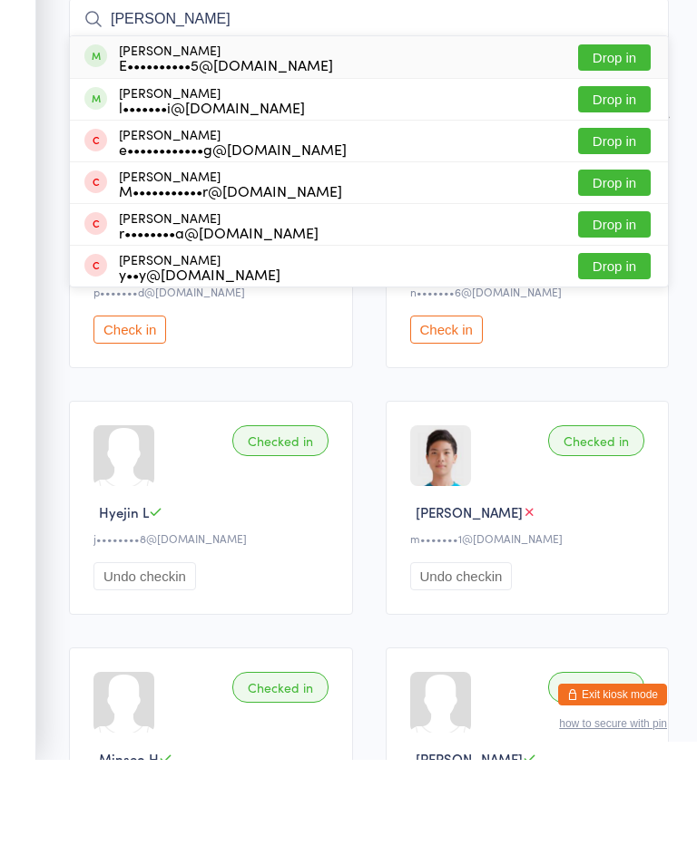
type input "Elisa"
click at [628, 150] on button "Drop in" at bounding box center [614, 163] width 73 height 26
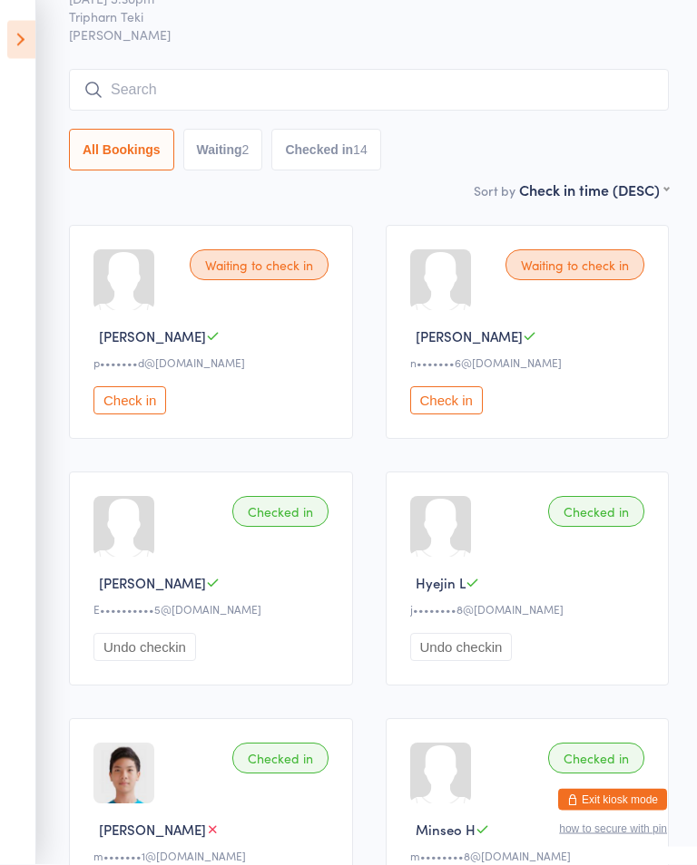
scroll to position [0, 0]
